Goal: Information Seeking & Learning: Learn about a topic

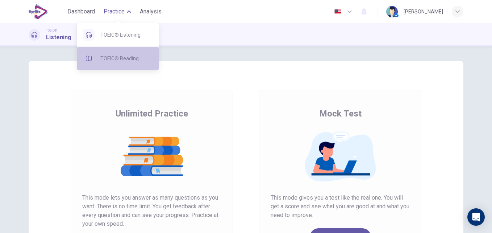
click at [111, 58] on span "TOEIC® Reading" at bounding box center [126, 58] width 53 height 9
click at [124, 54] on span "TOEIC® Reading" at bounding box center [126, 58] width 53 height 9
click at [130, 55] on span "TOEIC® Reading" at bounding box center [126, 58] width 53 height 9
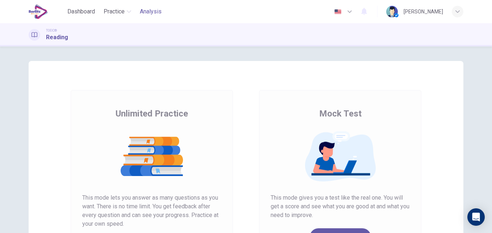
click at [146, 11] on span "Analysis" at bounding box center [151, 11] width 22 height 9
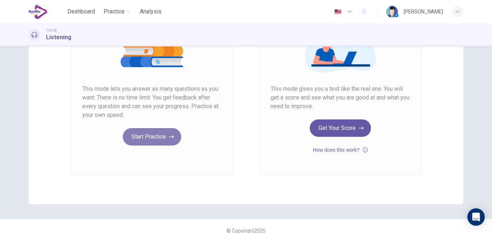
click at [140, 139] on button "Start Practice" at bounding box center [152, 136] width 58 height 17
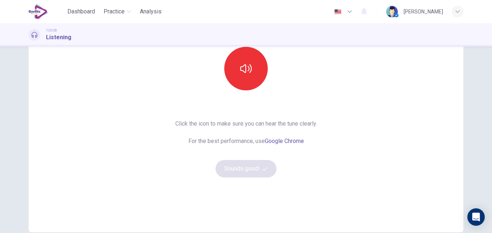
scroll to position [45, 0]
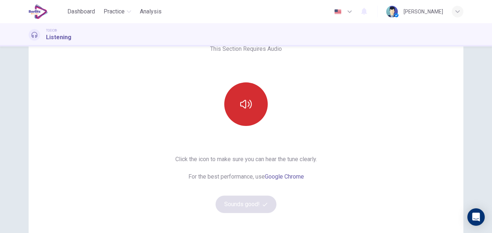
click at [228, 109] on button "button" at bounding box center [245, 103] width 43 height 43
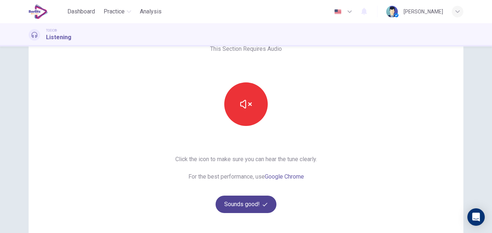
click at [229, 210] on button "Sounds good!" at bounding box center [246, 203] width 61 height 17
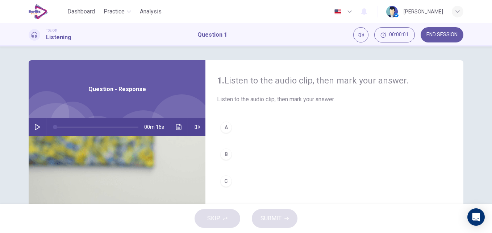
scroll to position [0, 0]
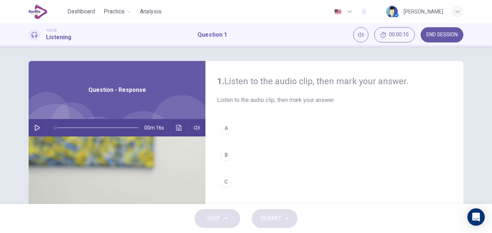
drag, startPoint x: 75, startPoint y: 14, endPoint x: 268, endPoint y: 52, distance: 196.8
click at [75, 14] on span "Dashboard" at bounding box center [81, 11] width 28 height 9
